Goal: Information Seeking & Learning: Learn about a topic

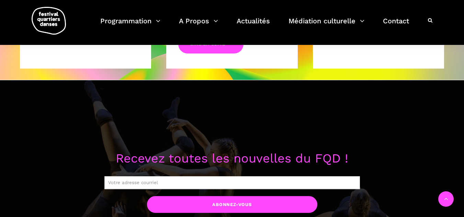
scroll to position [449, 0]
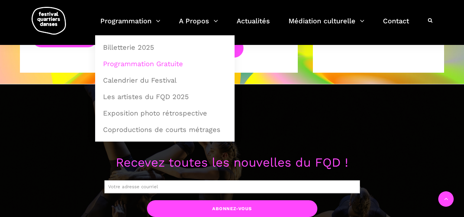
click at [133, 64] on link "Programmation Gratuite" at bounding box center [165, 64] width 132 height 16
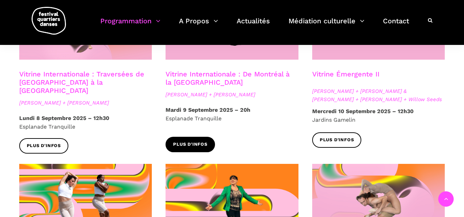
scroll to position [652, 0]
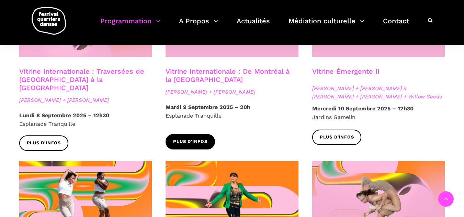
click at [195, 138] on span "Plus d'infos" at bounding box center [190, 141] width 34 height 7
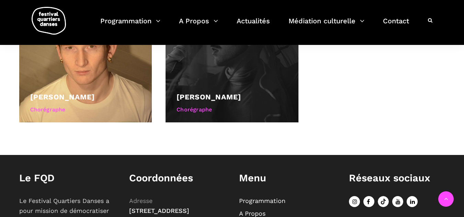
scroll to position [412, 0]
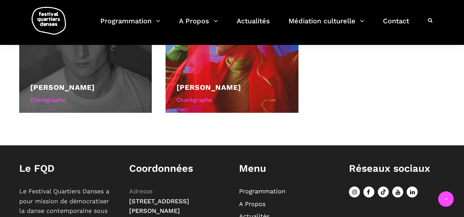
click at [84, 90] on link "[PERSON_NAME]" at bounding box center [62, 87] width 65 height 9
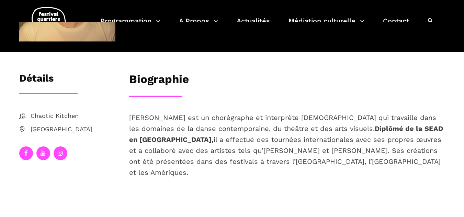
scroll to position [103, 0]
